Goal: Navigation & Orientation: Find specific page/section

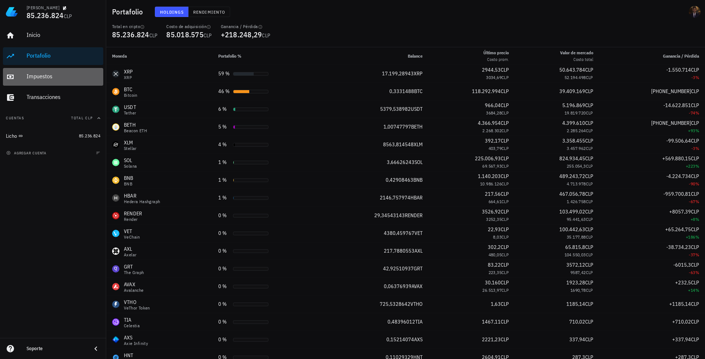
click at [36, 79] on div "Impuestos" at bounding box center [64, 76] width 74 height 7
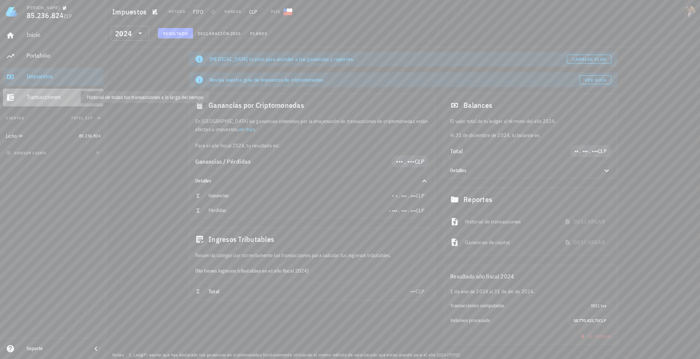
click at [37, 100] on div "Transacciones" at bounding box center [64, 96] width 74 height 7
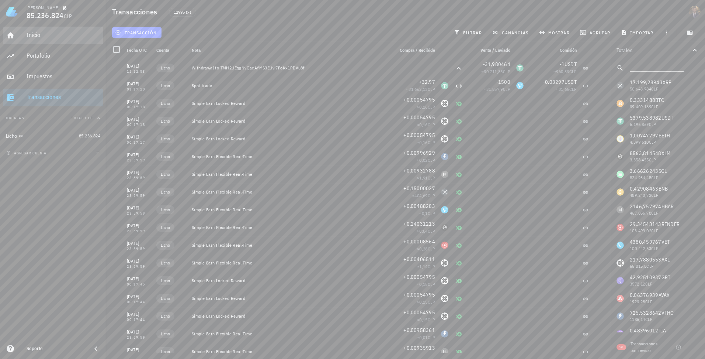
click at [27, 33] on div "Inicio" at bounding box center [64, 34] width 74 height 7
